Goal: Task Accomplishment & Management: Manage account settings

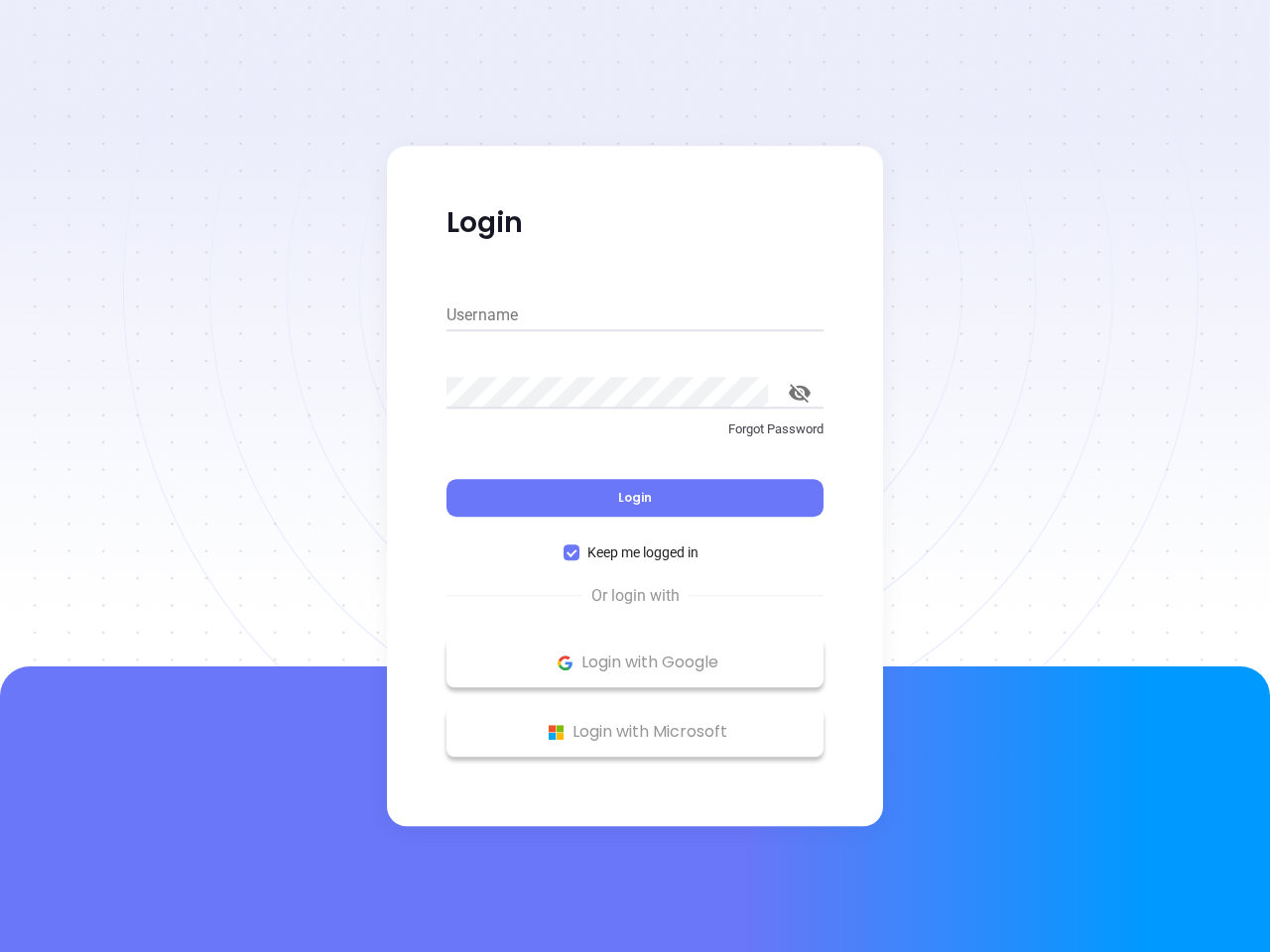
click at [635, 476] on div "Login" at bounding box center [634, 486] width 377 height 62
click at [635, 315] on input "Username" at bounding box center [634, 316] width 377 height 32
click at [800, 393] on icon "toggle password visibility" at bounding box center [800, 393] width 22 height 19
click at [635, 498] on span "Login" at bounding box center [635, 497] width 34 height 17
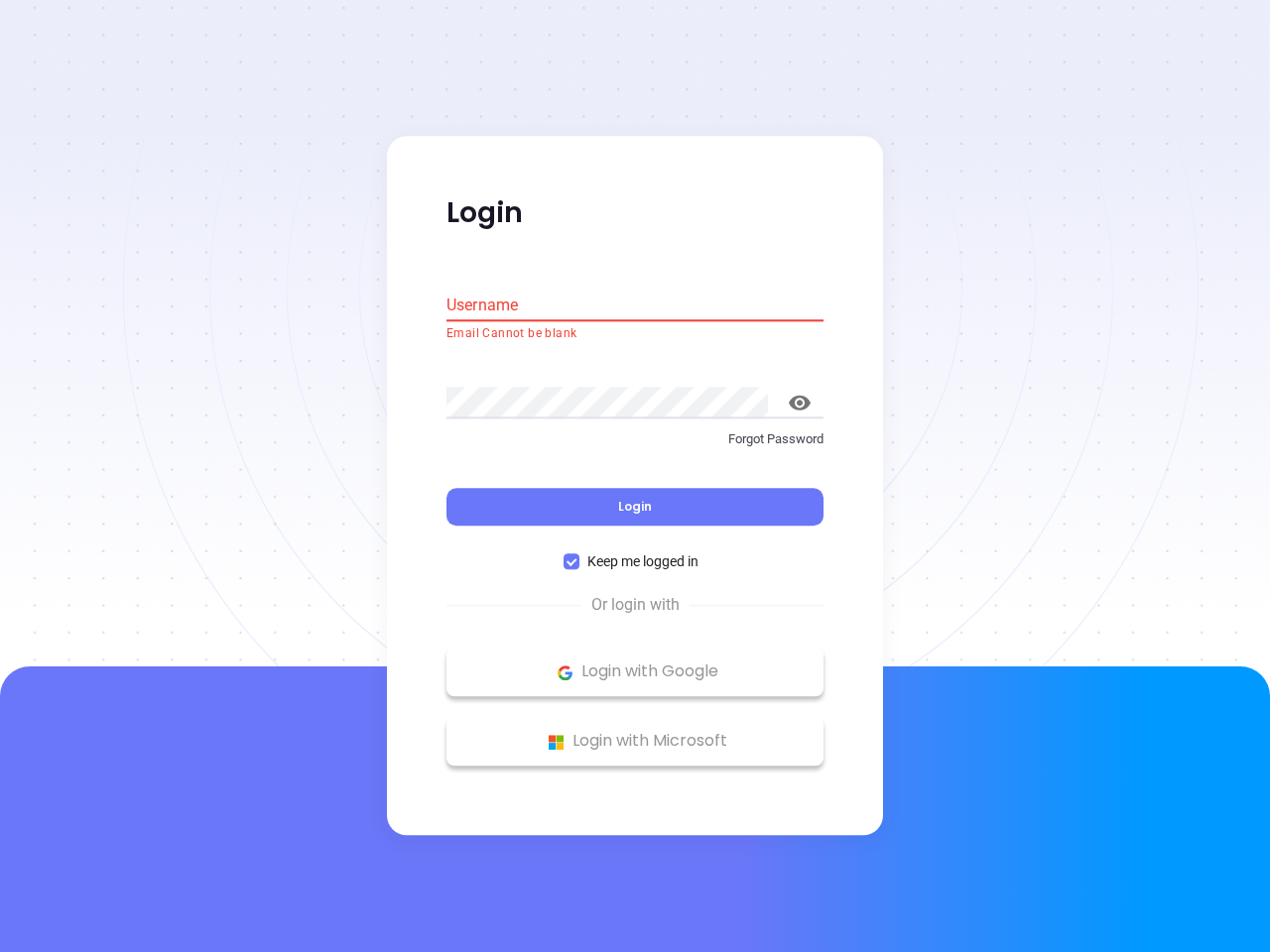
click at [635, 553] on span "Keep me logged in" at bounding box center [643, 562] width 127 height 22
click at [579, 555] on input "Keep me logged in" at bounding box center [571, 562] width 16 height 16
checkbox input "false"
click at [635, 663] on p "Login with Google" at bounding box center [634, 673] width 357 height 30
click at [635, 732] on p "Login with Microsoft" at bounding box center [634, 742] width 357 height 30
